Goal: Task Accomplishment & Management: Complete application form

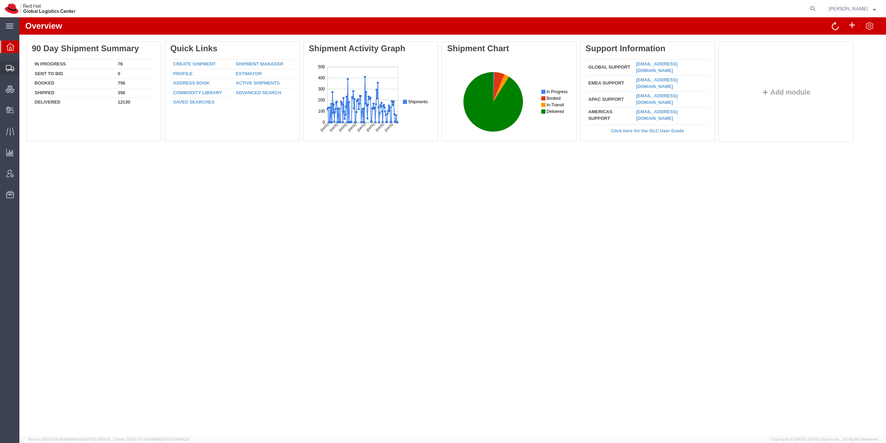
click at [11, 69] on icon at bounding box center [10, 68] width 8 height 6
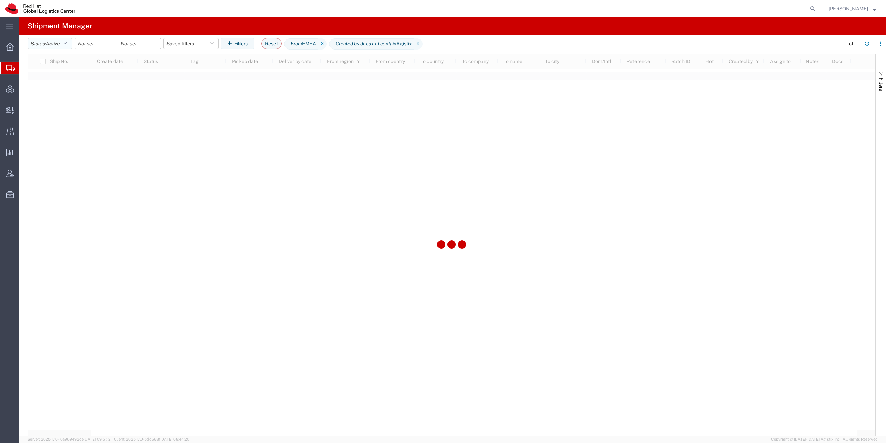
click at [47, 46] on button "Status: Active" at bounding box center [50, 43] width 45 height 11
click at [66, 82] on span "All" at bounding box center [68, 80] width 81 height 11
click at [101, 41] on input "date" at bounding box center [89, 43] width 43 height 10
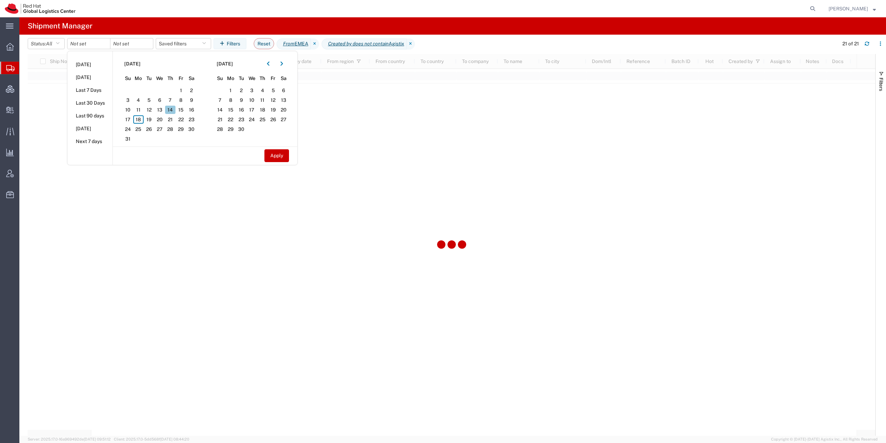
click at [175, 111] on span "14" at bounding box center [170, 110] width 11 height 8
click at [182, 109] on span "15" at bounding box center [181, 110] width 11 height 8
click at [286, 156] on button "Apply" at bounding box center [277, 155] width 25 height 13
type input "[DATE]"
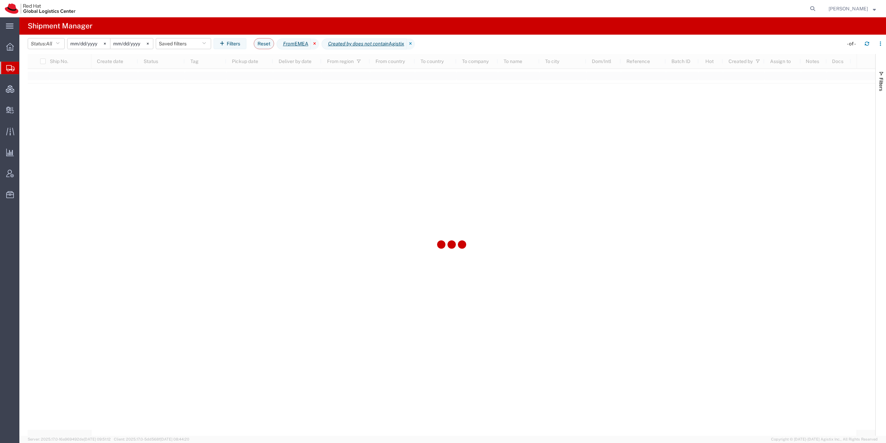
click at [319, 42] on icon at bounding box center [315, 43] width 8 height 11
click at [337, 44] on icon "Created by does not contain" at bounding box center [313, 43] width 61 height 7
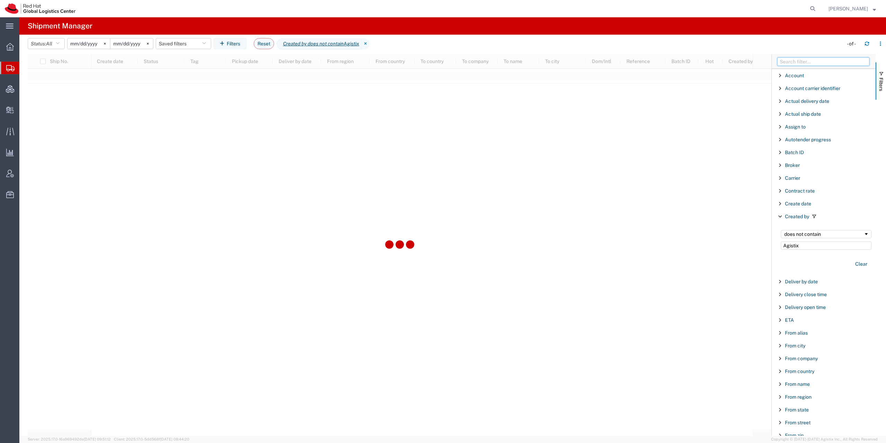
click at [803, 62] on input "Filter Columns Input" at bounding box center [824, 61] width 92 height 8
click at [802, 58] on input "Filter Columns Input" at bounding box center [824, 61] width 92 height 8
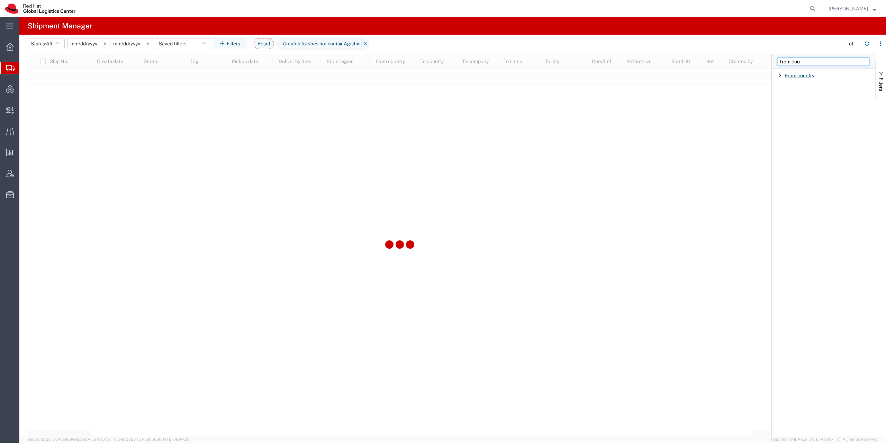
type input "from cou"
click at [804, 77] on span "From country" at bounding box center [799, 76] width 29 height 6
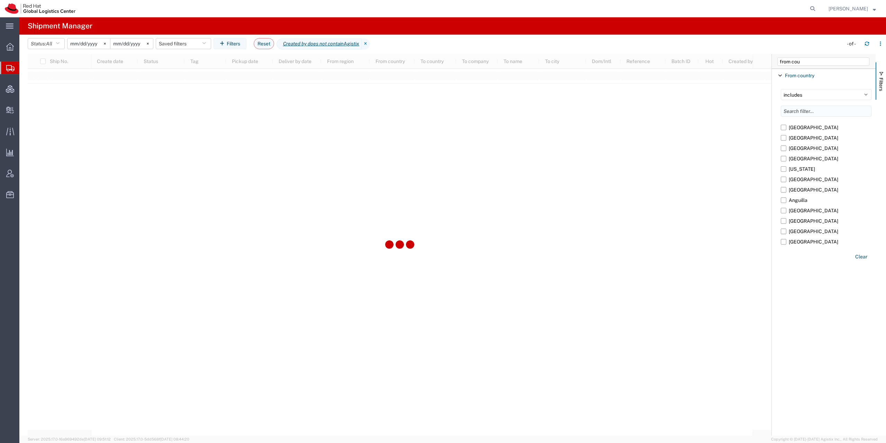
click at [809, 113] on input "Filter List 1 Filters" at bounding box center [826, 111] width 91 height 11
type input "i"
type input "unite"
click at [803, 146] on label "[GEOGRAPHIC_DATA]" at bounding box center [826, 148] width 91 height 10
click at [0, 0] on input "[GEOGRAPHIC_DATA]" at bounding box center [0, 0] width 0 height 0
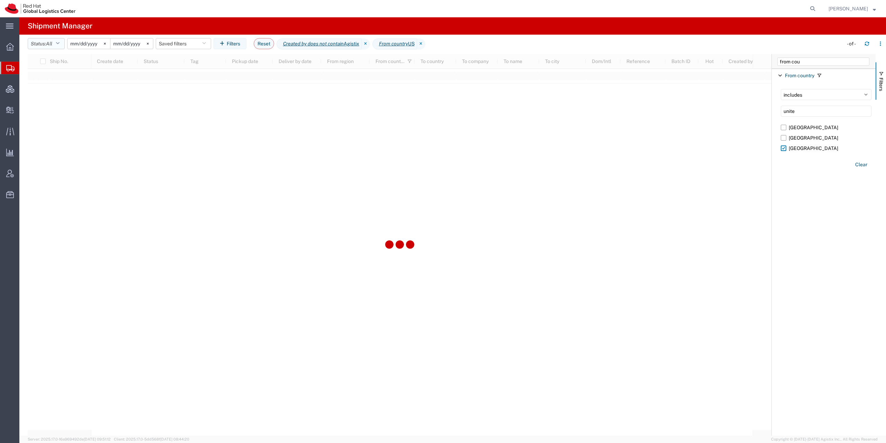
click at [43, 45] on button "Status: All" at bounding box center [46, 43] width 37 height 11
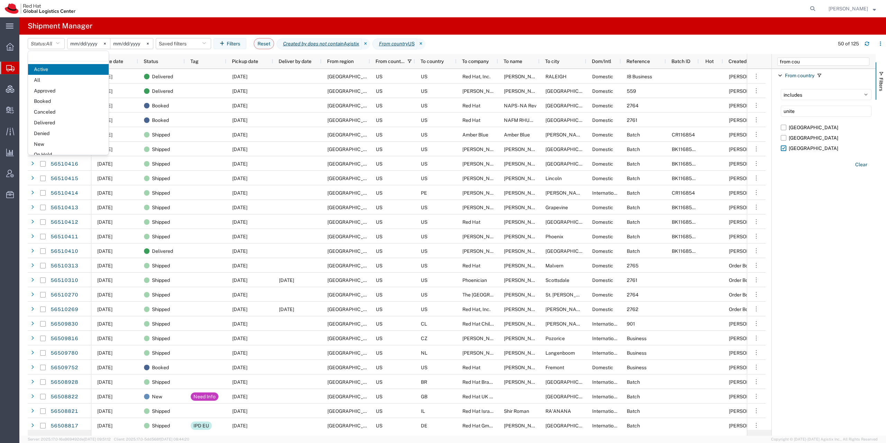
click at [0, 0] on span "Create from Template" at bounding box center [0, 0] width 0 height 0
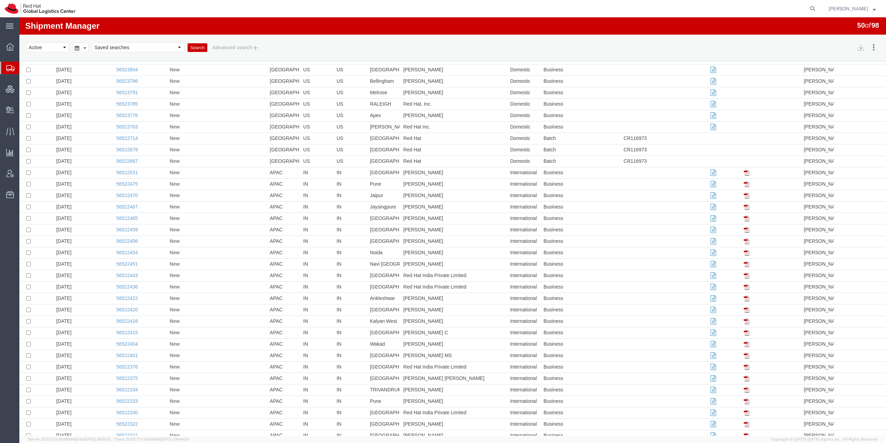
click at [0, 0] on span "Create Shipment" at bounding box center [0, 0] width 0 height 0
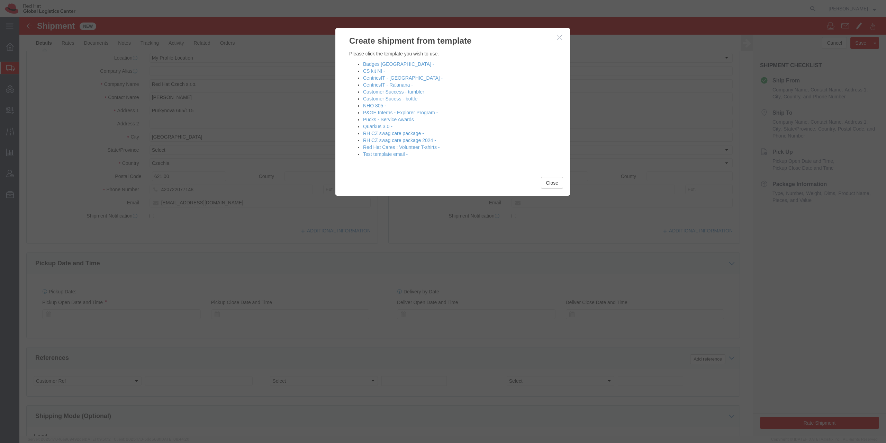
click button "button"
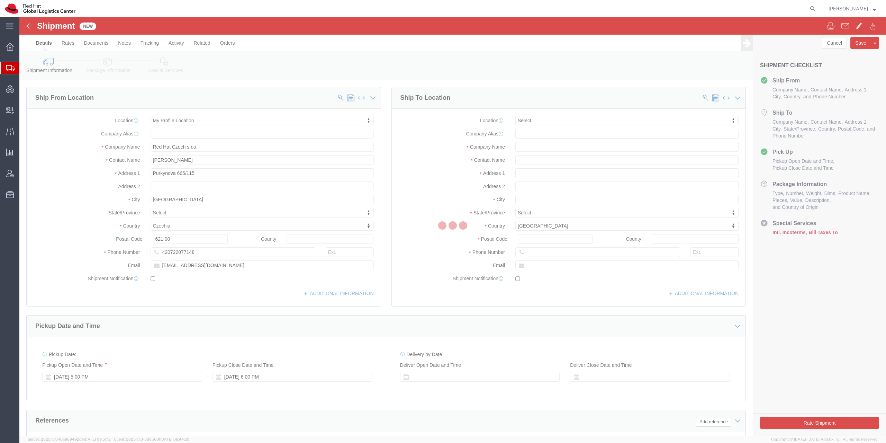
click div
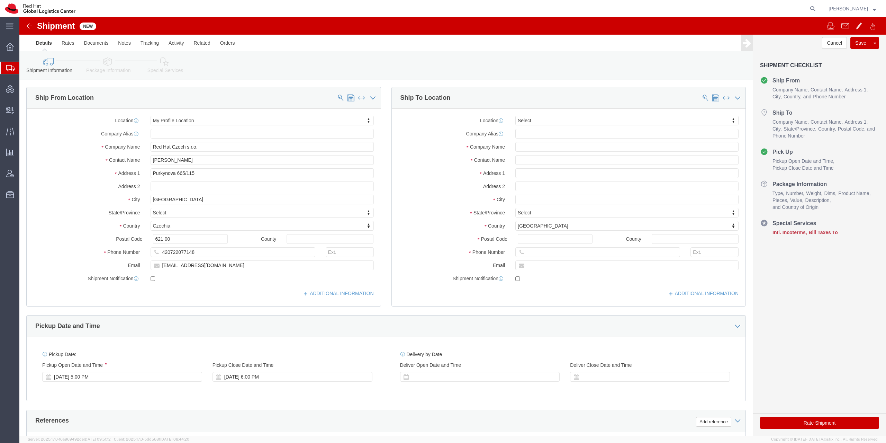
select select
click icon
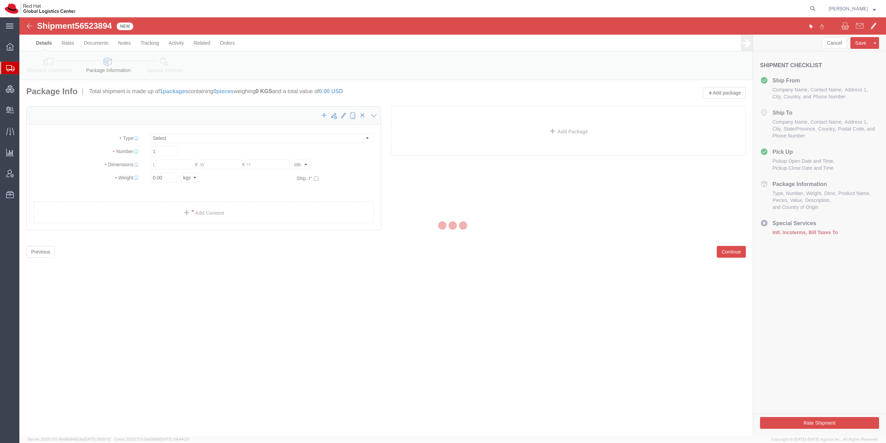
select select "YRPK"
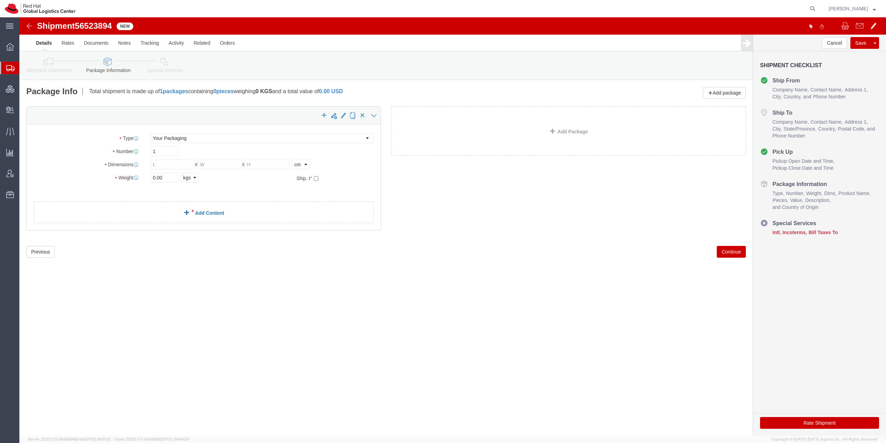
click link "Add Content"
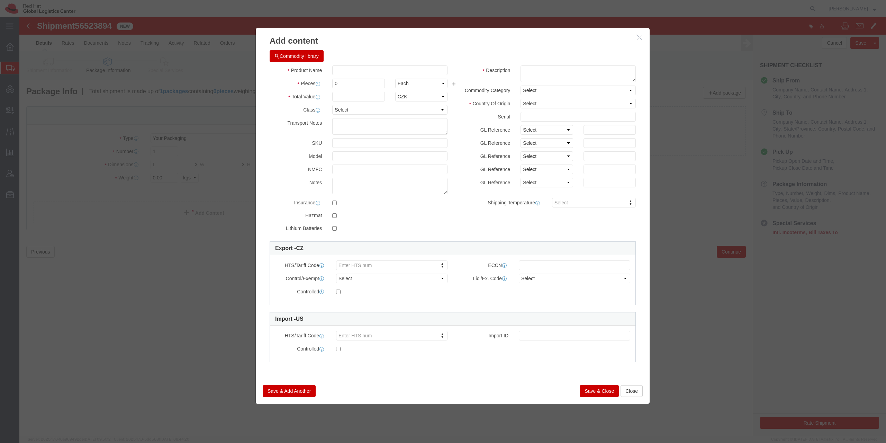
click body "Shipment 56523894 New Details Rates Documents Notes Tracking Activity Related O…"
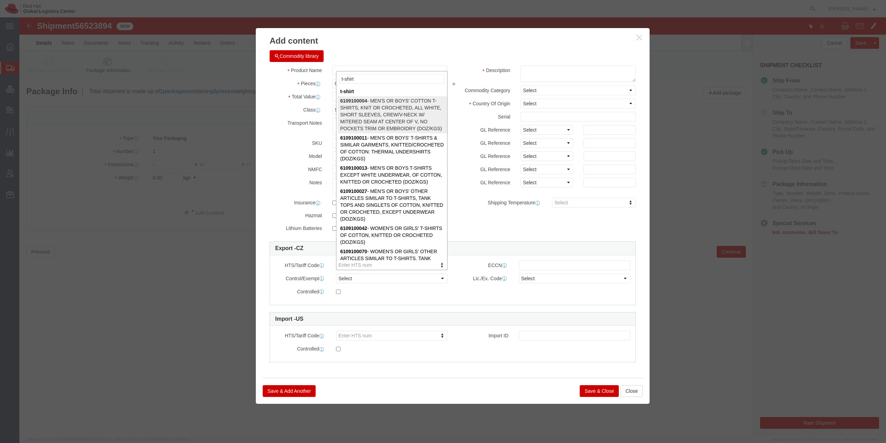
type input "t-shirt"
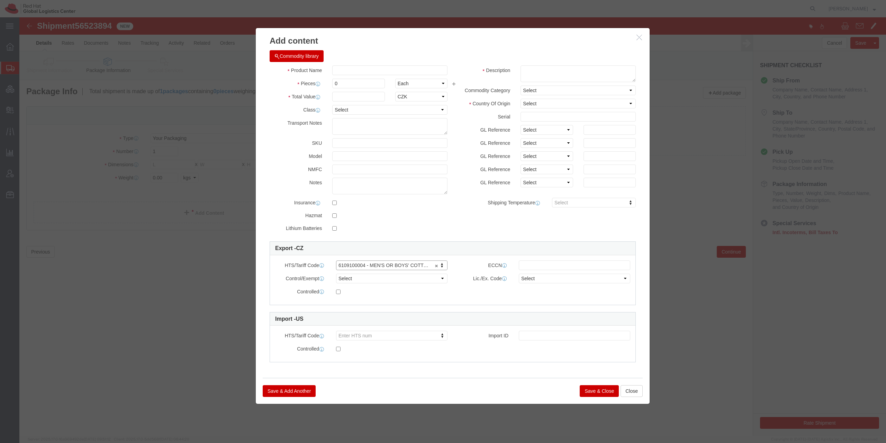
select select "DOZ"
type input "6109100004"
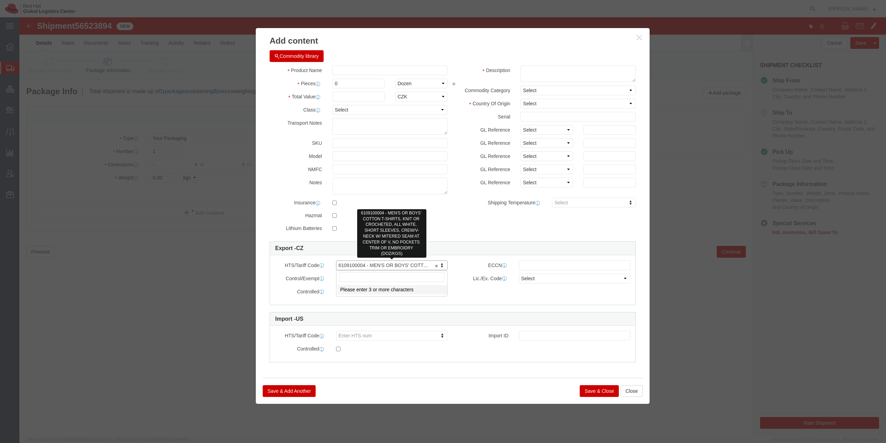
click body "Shipment 56523894 New Details Rates Documents Notes Tracking Activity Related O…"
click link "6109100004 - MEN'S OR BOYS' COTTON T-SHIRTS, KNIT OR CROCHETED, ALL WHITE, SHOR…"
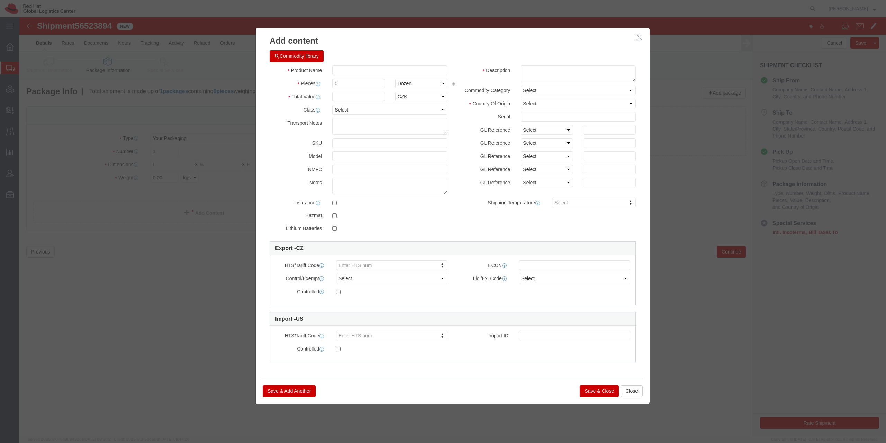
click body "Shipment 56523894 New Details Rates Documents Notes Tracking Activity Related O…"
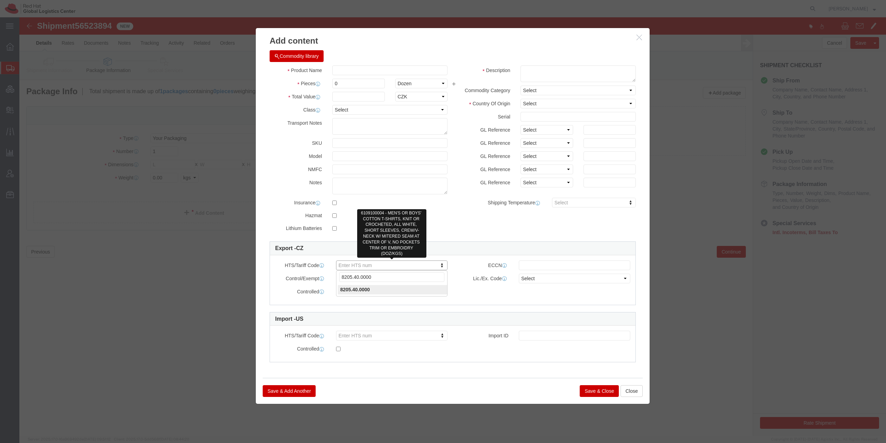
drag, startPoint x: 360, startPoint y: 260, endPoint x: 340, endPoint y: 260, distance: 20.4
click input "8205.40.0000"
type input "820540"
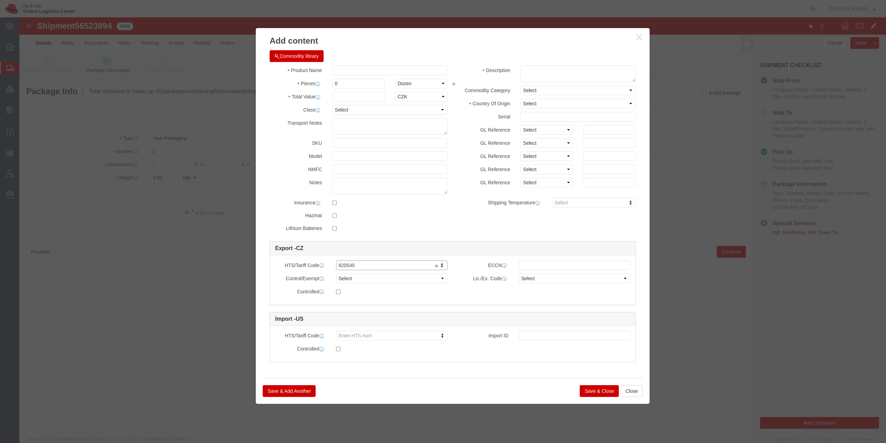
click body "Shipment 56523894 New Details Rates Documents Notes Tracking Activity Related O…"
